Goal: Find specific page/section: Find specific page/section

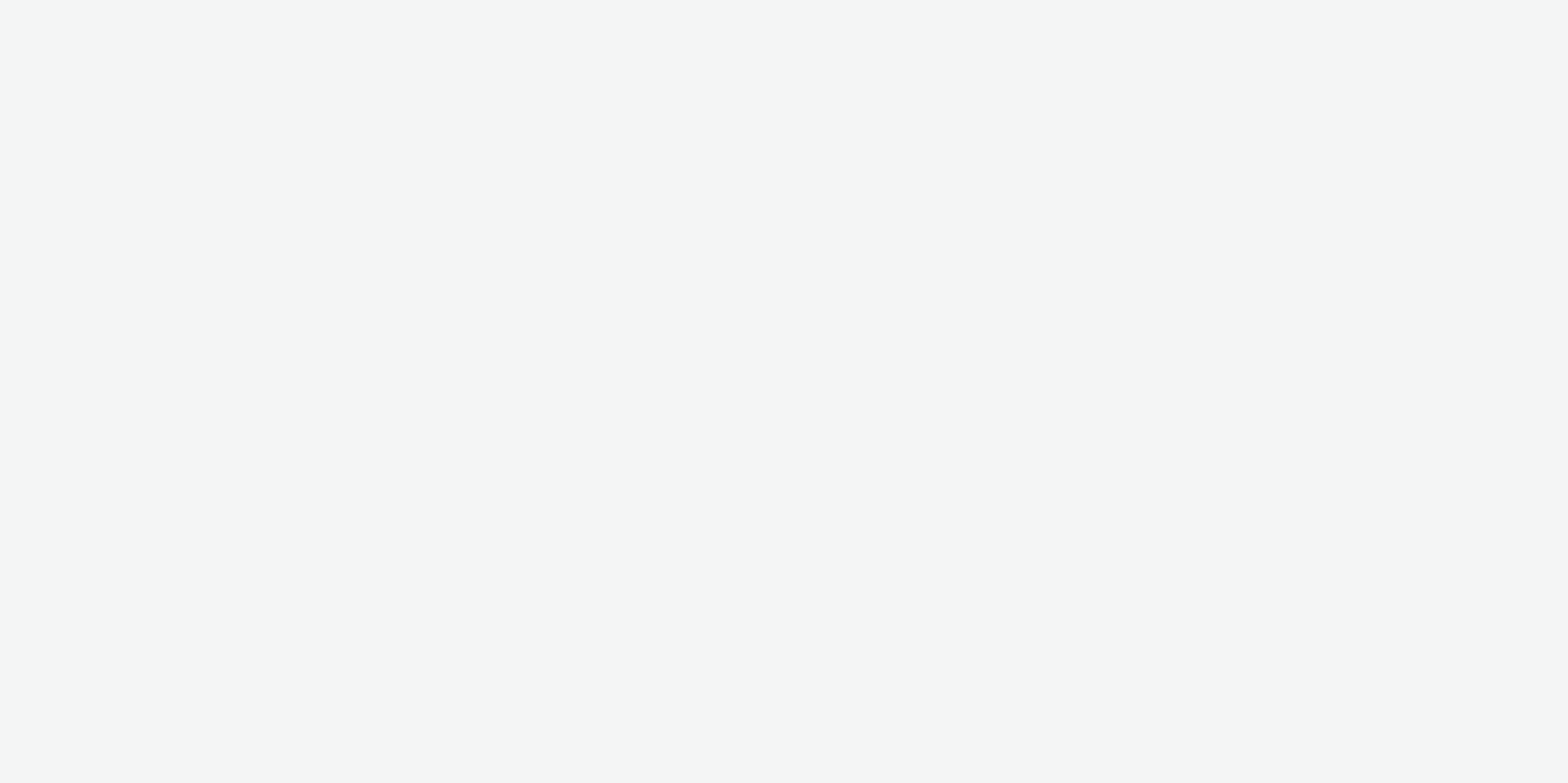
select select "11a7df10-284f-415c-b52a-427acf4c31ae"
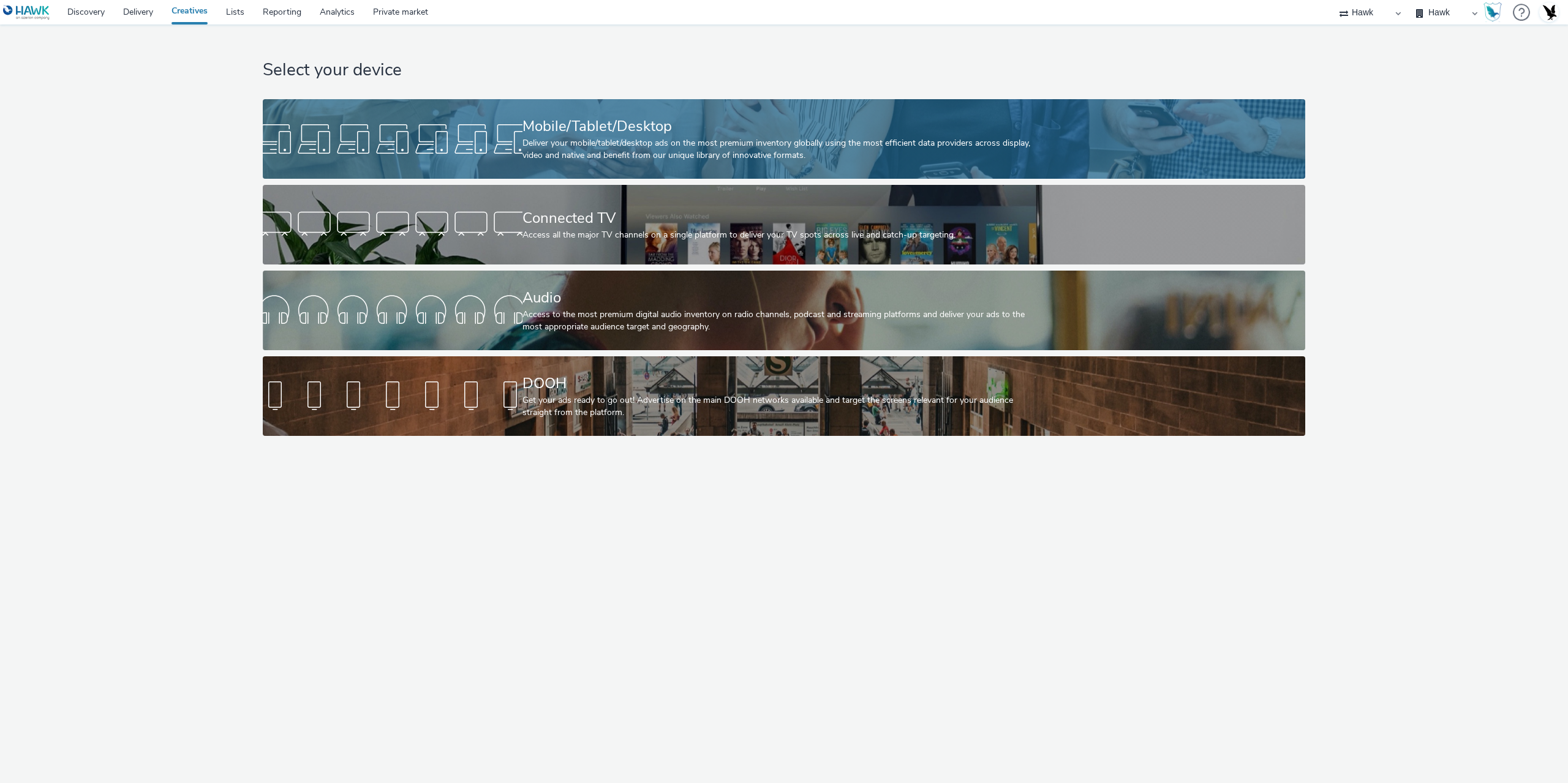
click at [444, 136] on div at bounding box center [393, 139] width 260 height 40
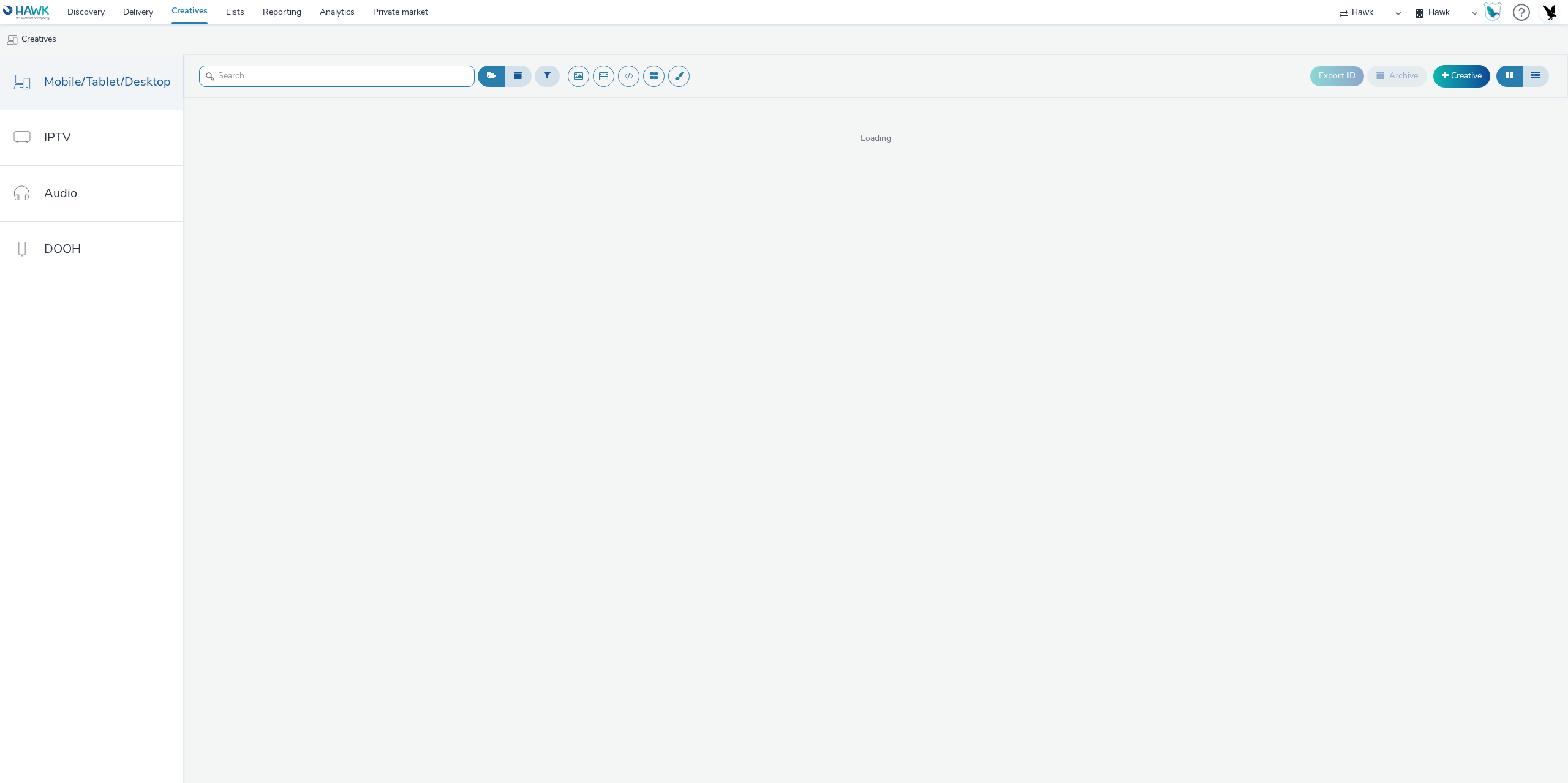
click at [290, 71] on input "text" at bounding box center [337, 76] width 275 height 21
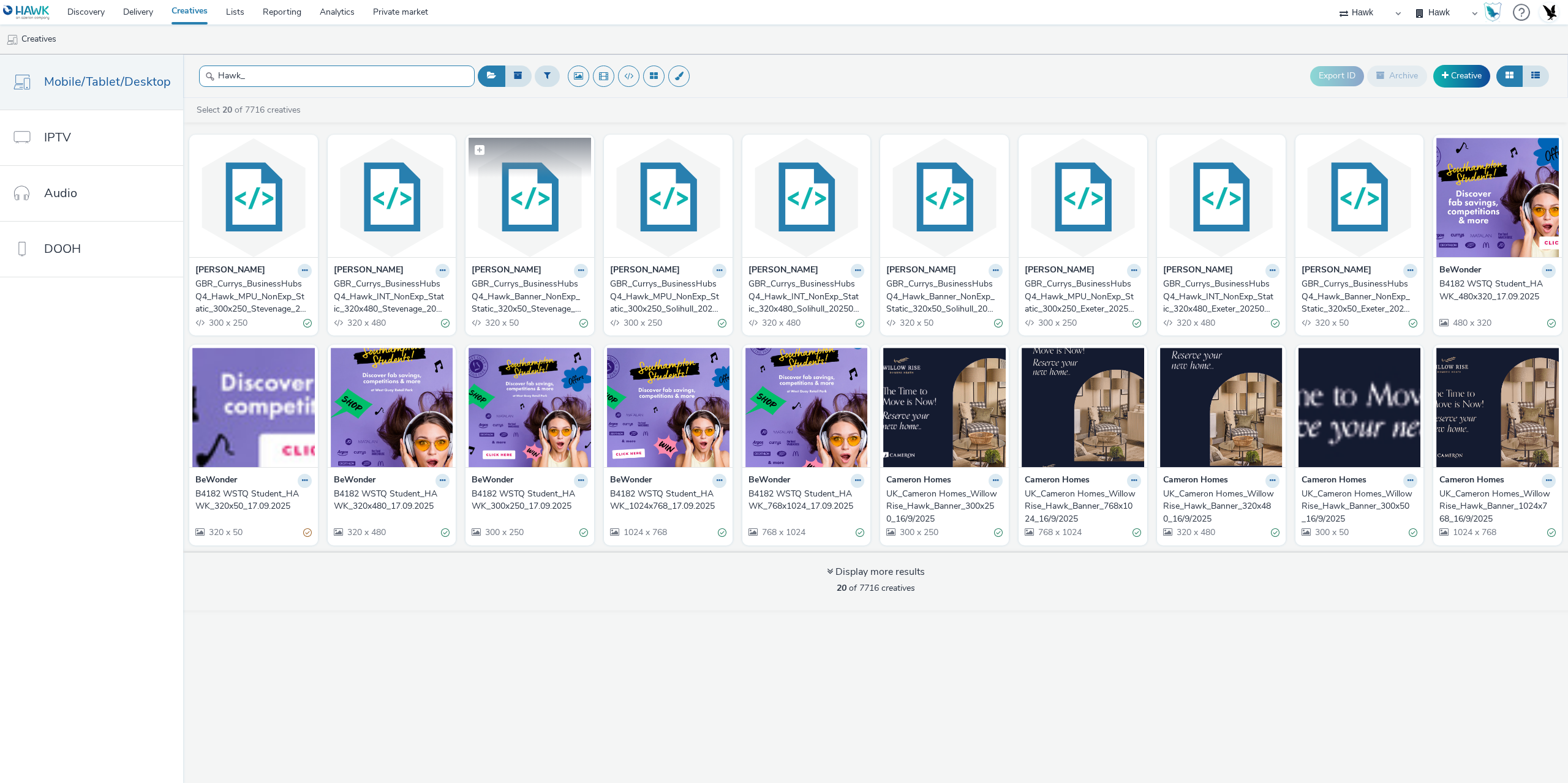
type input "Hawk_"
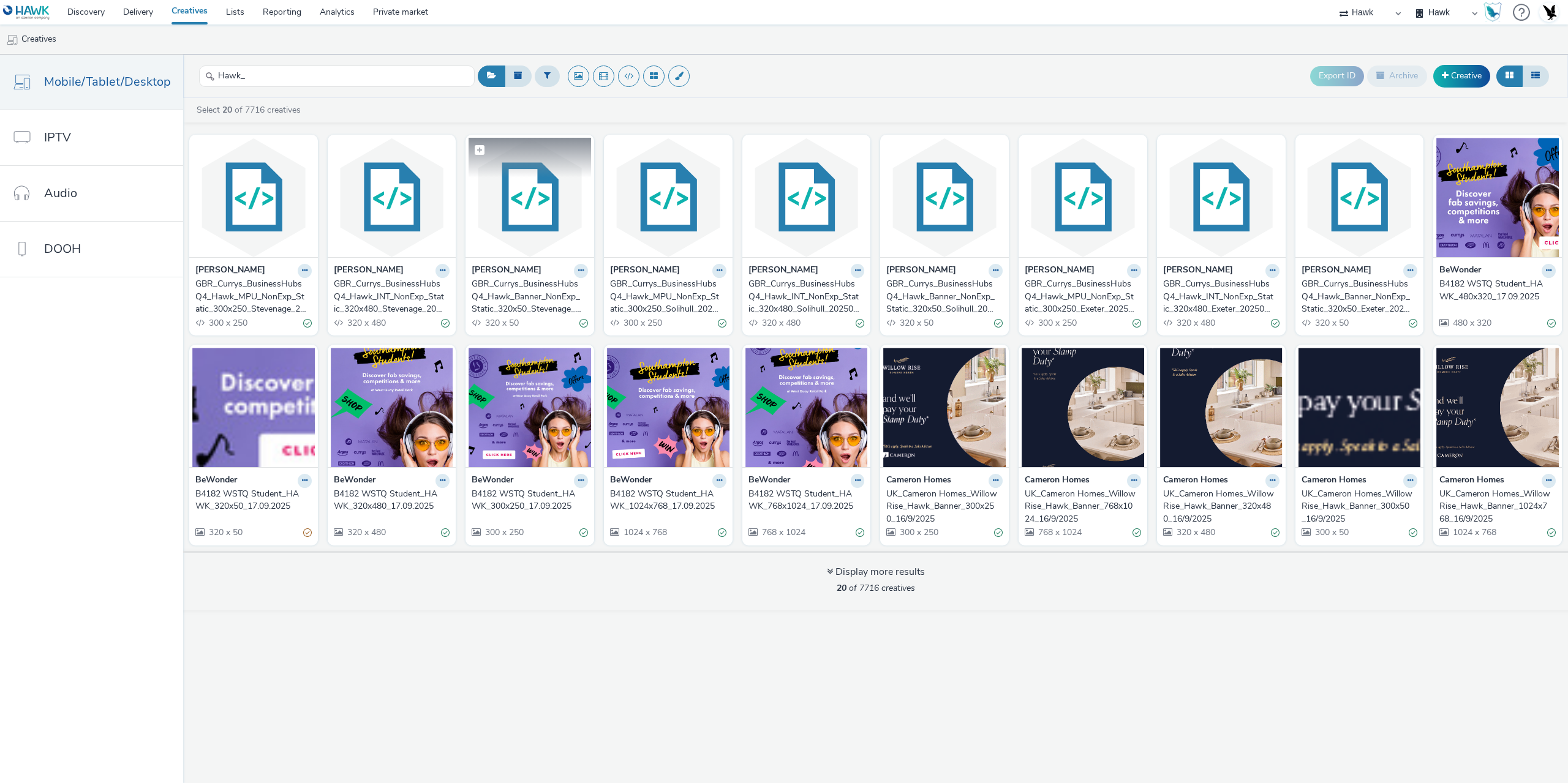
click at [538, 231] on img at bounding box center [529, 197] width 122 height 119
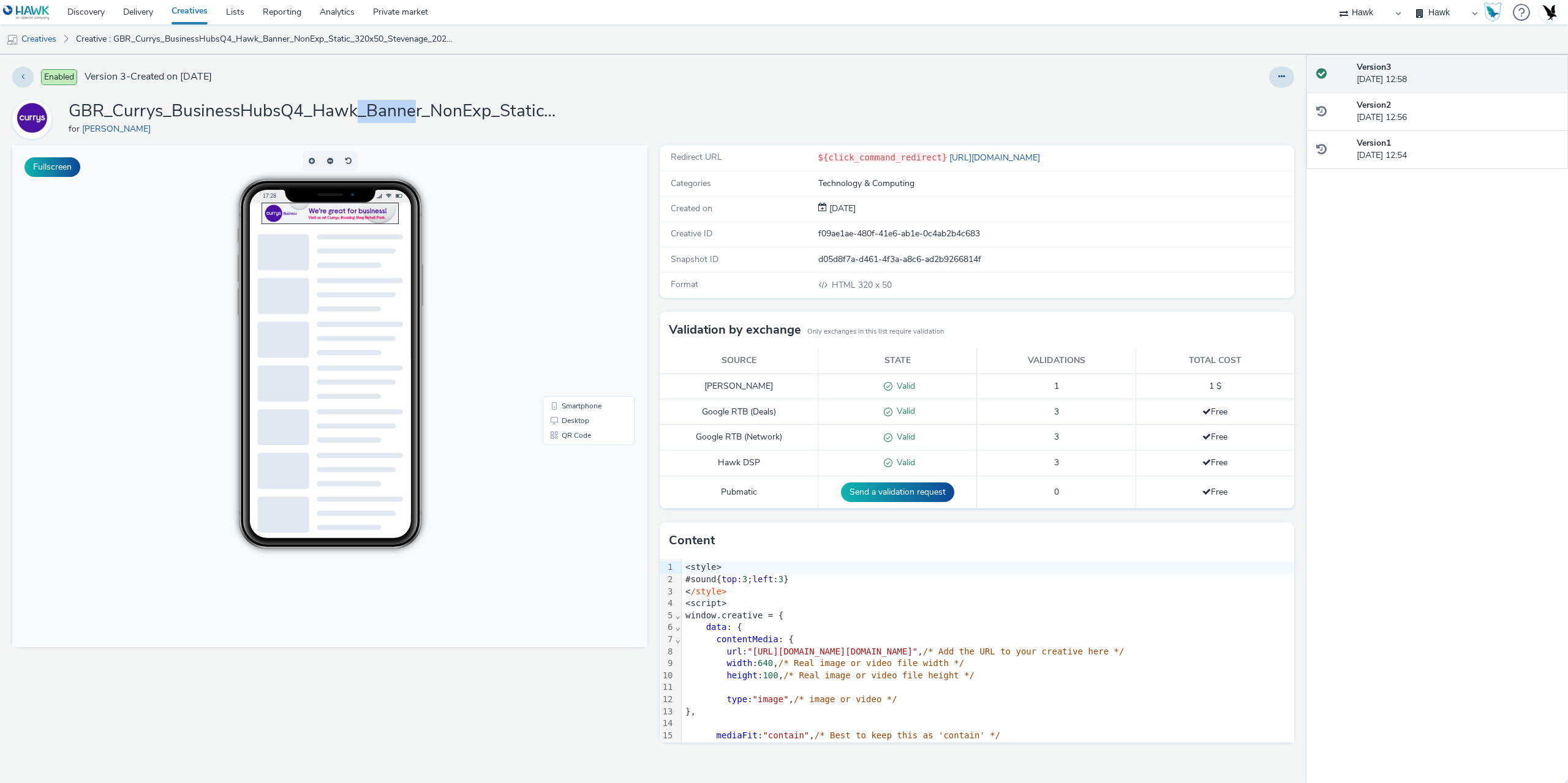
drag, startPoint x: 361, startPoint y: 113, endPoint x: 504, endPoint y: 109, distance: 143.1
click at [487, 109] on h1 "GBR_Currys_BusinessHubsQ4_Hawk_Banner_NonExp_Static_320x50_Stevenage_20250919" at bounding box center [314, 111] width 490 height 23
drag, startPoint x: 550, startPoint y: 108, endPoint x: 559, endPoint y: 107, distance: 9.1
click at [550, 108] on h1 "GBR_Currys_BusinessHubsQ4_Hawk_Banner_NonExp_Static_320x50_Stevenage_20250919" at bounding box center [314, 111] width 490 height 23
